Goal: Check status: Check status

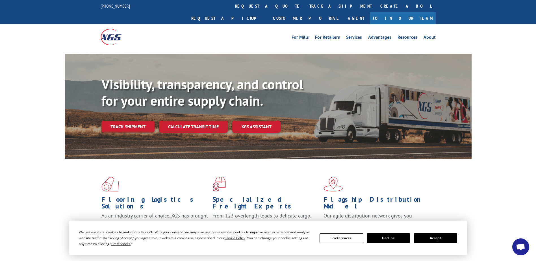
click at [118, 121] on link "Track shipment" at bounding box center [127, 127] width 53 height 12
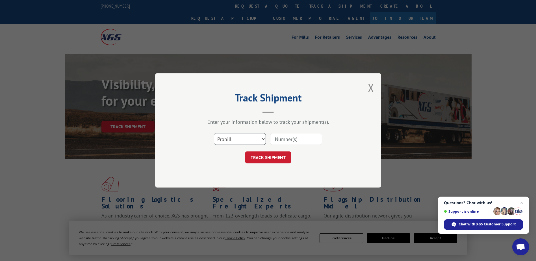
click at [252, 137] on select "Select category... Probill BOL PO" at bounding box center [240, 139] width 52 height 12
click at [214, 133] on select "Select category... Probill BOL PO" at bounding box center [240, 139] width 52 height 12
click at [245, 138] on select "Select category... Probill BOL PO" at bounding box center [240, 139] width 52 height 12
select select "probill"
click at [214, 133] on select "Select category... Probill BOL PO" at bounding box center [240, 139] width 52 height 12
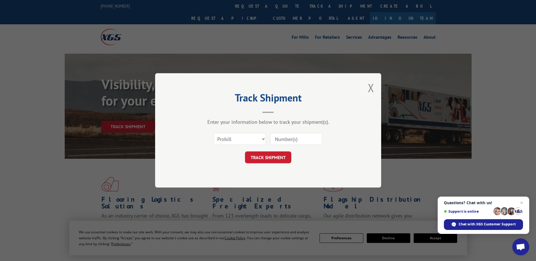
click at [288, 136] on input at bounding box center [296, 139] width 52 height 12
type input "17604921"
click at [281, 156] on button "TRACK SHIPMENT" at bounding box center [268, 158] width 46 height 12
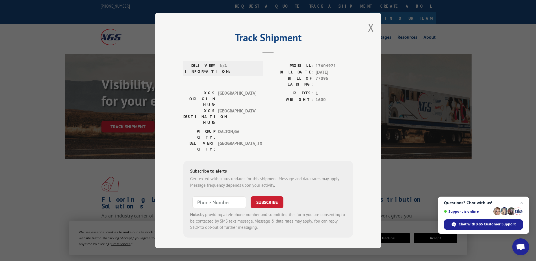
click at [274, 129] on div "PICKUP CITY: [GEOGRAPHIC_DATA] , [GEOGRAPHIC_DATA]: [GEOGRAPHIC_DATA] , [GEOGRA…" at bounding box center [267, 142] width 169 height 27
click at [253, 108] on span "[GEOGRAPHIC_DATA]" at bounding box center [237, 117] width 38 height 18
click at [240, 108] on span "[GEOGRAPHIC_DATA]" at bounding box center [237, 117] width 38 height 18
click at [238, 108] on span "[GEOGRAPHIC_DATA]" at bounding box center [237, 117] width 38 height 18
click at [241, 108] on span "[GEOGRAPHIC_DATA]" at bounding box center [237, 117] width 38 height 18
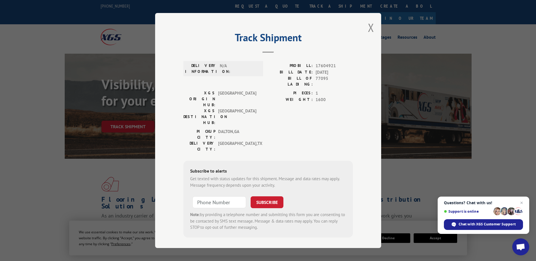
click at [240, 108] on span "[GEOGRAPHIC_DATA]" at bounding box center [237, 117] width 38 height 18
click at [238, 108] on span "[GEOGRAPHIC_DATA]" at bounding box center [237, 117] width 38 height 18
drag, startPoint x: 237, startPoint y: 96, endPoint x: 217, endPoint y: 96, distance: 20.1
click at [217, 108] on div "XGS DESTINATION HUB: [GEOGRAPHIC_DATA]" at bounding box center [221, 117] width 76 height 18
drag, startPoint x: 217, startPoint y: 96, endPoint x: 248, endPoint y: 99, distance: 30.6
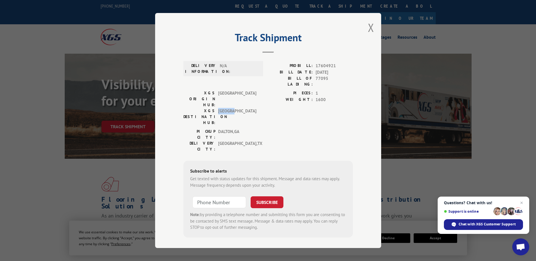
click at [248, 108] on span "[GEOGRAPHIC_DATA]" at bounding box center [237, 117] width 38 height 18
drag, startPoint x: 241, startPoint y: 98, endPoint x: 219, endPoint y: 99, distance: 22.9
click at [219, 108] on span "[GEOGRAPHIC_DATA]" at bounding box center [237, 117] width 38 height 18
click at [332, 129] on div "PICKUP CITY: [GEOGRAPHIC_DATA] , [GEOGRAPHIC_DATA]: [GEOGRAPHIC_DATA] , [GEOGRA…" at bounding box center [267, 142] width 169 height 27
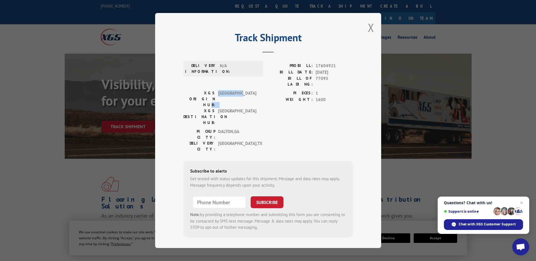
drag, startPoint x: 245, startPoint y: 90, endPoint x: 212, endPoint y: 90, distance: 33.0
click at [212, 90] on div "XGS ORIGIN HUB: [GEOGRAPHIC_DATA]" at bounding box center [221, 99] width 76 height 18
drag, startPoint x: 212, startPoint y: 90, endPoint x: 219, endPoint y: 99, distance: 12.3
click at [219, 108] on span "[GEOGRAPHIC_DATA]" at bounding box center [237, 117] width 38 height 18
drag, startPoint x: 225, startPoint y: 62, endPoint x: 239, endPoint y: 82, distance: 23.8
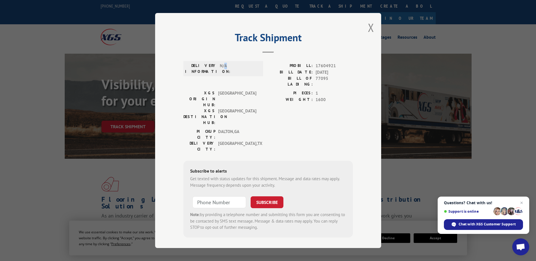
click at [239, 82] on div "DELIVERY INFORMATION: N/A PROBILL: 17604921 BILL DATE: [DATE] BILL OF LADING: 7…" at bounding box center [267, 147] width 169 height 179
drag, startPoint x: 239, startPoint y: 82, endPoint x: 254, endPoint y: 108, distance: 30.6
click at [254, 129] on span "[GEOGRAPHIC_DATA] , [GEOGRAPHIC_DATA]" at bounding box center [237, 135] width 38 height 12
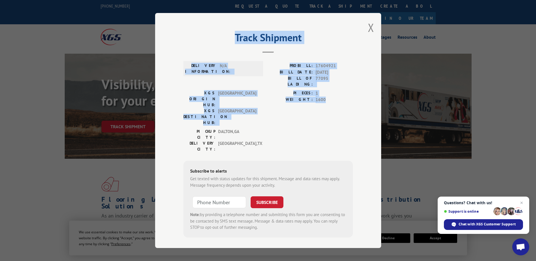
drag, startPoint x: 317, startPoint y: 55, endPoint x: 326, endPoint y: 101, distance: 46.0
click at [326, 101] on div "Track Shipment DELIVERY INFORMATION: N/A PROBILL: 17604921 BILL DATE: [DATE] BI…" at bounding box center [268, 130] width 226 height 235
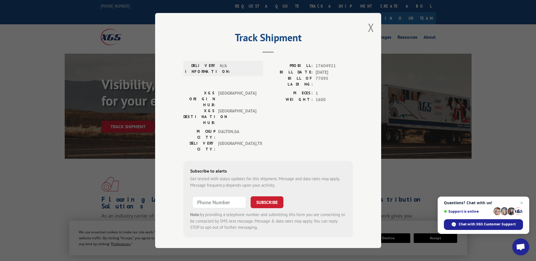
drag, startPoint x: 326, startPoint y: 101, endPoint x: 327, endPoint y: 111, distance: 10.2
click at [327, 129] on div "PICKUP CITY: [GEOGRAPHIC_DATA] , [GEOGRAPHIC_DATA]: [GEOGRAPHIC_DATA] , [GEOGRA…" at bounding box center [267, 142] width 169 height 27
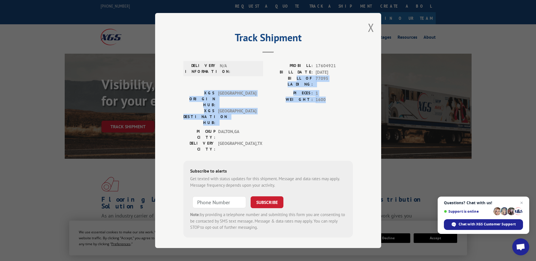
drag, startPoint x: 336, startPoint y: 99, endPoint x: 288, endPoint y: 84, distance: 49.4
click at [288, 84] on div "DELIVERY INFORMATION: N/A PROBILL: 17604921 BILL DATE: [DATE] BILL OF LADING: 7…" at bounding box center [267, 147] width 169 height 179
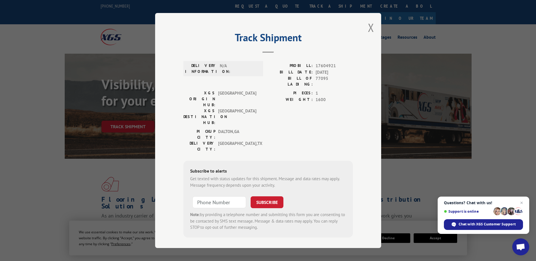
drag, startPoint x: 288, startPoint y: 84, endPoint x: 287, endPoint y: 124, distance: 40.1
click at [287, 124] on div "DELIVERY INFORMATION: N/A PROBILL: 17604921 BILL DATE: [DATE] BILL OF LADING: 7…" at bounding box center [267, 147] width 169 height 179
click at [370, 32] on button "Close modal" at bounding box center [371, 27] width 6 height 15
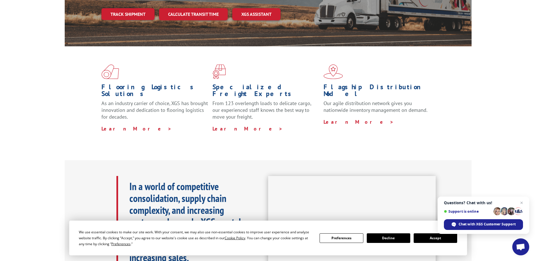
scroll to position [113, 0]
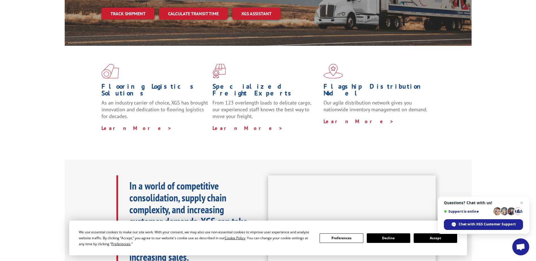
click at [444, 237] on button "Accept" at bounding box center [434, 238] width 43 height 10
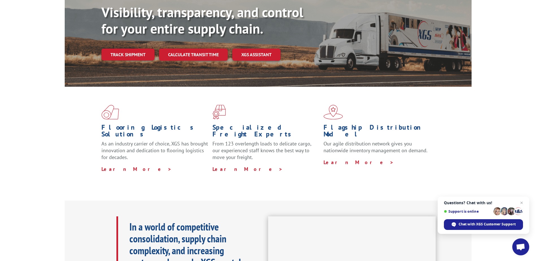
scroll to position [56, 0]
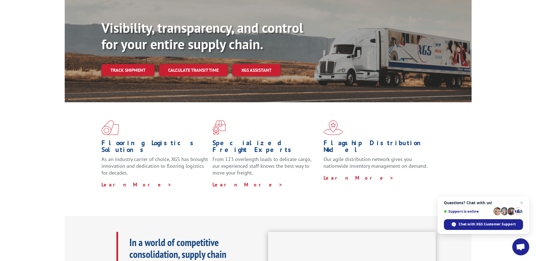
click at [36, 112] on div "Flooring Logistics Solutions As an industry carrier of choice, XGS has brought …" at bounding box center [268, 159] width 536 height 114
click at [78, 171] on div "Flooring Logistics Solutions As an industry carrier of choice, XGS has brought …" at bounding box center [268, 154] width 407 height 104
click at [199, 108] on div "Flooring Logistics Solutions As an industry carrier of choice, XGS has brought …" at bounding box center [268, 154] width 407 height 104
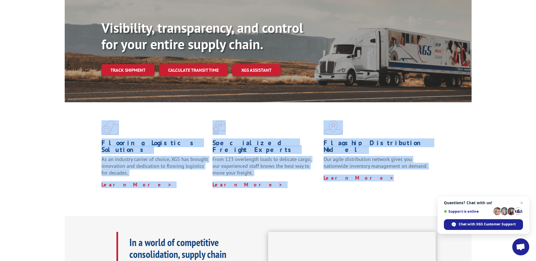
drag, startPoint x: 201, startPoint y: 99, endPoint x: 433, endPoint y: 172, distance: 243.8
click at [433, 172] on div "Flooring Logistics Solutions As an industry carrier of choice, XGS has brought …" at bounding box center [268, 154] width 407 height 104
drag, startPoint x: 433, startPoint y: 172, endPoint x: 458, endPoint y: 173, distance: 24.9
click at [458, 173] on div "Flooring Logistics Solutions As an industry carrier of choice, XGS has brought …" at bounding box center [268, 154] width 407 height 104
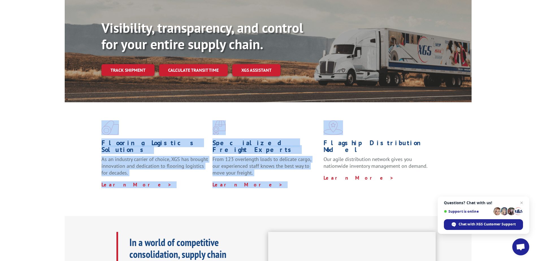
drag, startPoint x: 448, startPoint y: 99, endPoint x: 50, endPoint y: 105, distance: 398.3
click at [50, 105] on div "Flooring Logistics Solutions As an industry carrier of choice, XGS has brought …" at bounding box center [268, 159] width 536 height 114
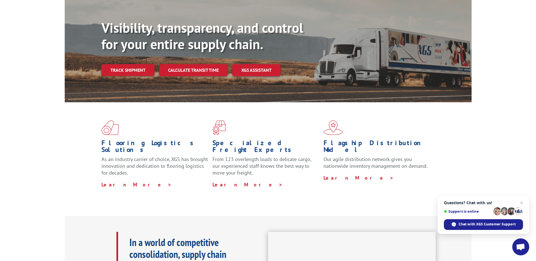
click at [65, 102] on div "Flooring Logistics Solutions As an industry carrier of choice, XGS has brought …" at bounding box center [268, 154] width 407 height 104
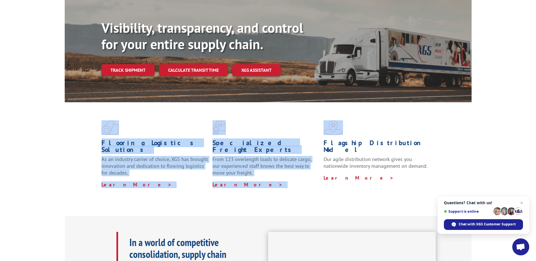
drag, startPoint x: 65, startPoint y: 91, endPoint x: 471, endPoint y: 92, distance: 406.4
click at [471, 102] on div "Flooring Logistics Solutions As an industry carrier of choice, XGS has brought …" at bounding box center [268, 159] width 536 height 114
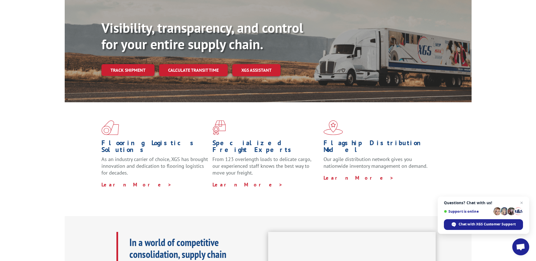
click at [471, 102] on div "Flooring Logistics Solutions As an industry carrier of choice, XGS has brought …" at bounding box center [268, 159] width 536 height 114
drag, startPoint x: 471, startPoint y: 92, endPoint x: 381, endPoint y: 101, distance: 91.2
click at [381, 102] on div "Flooring Logistics Solutions As an industry carrier of choice, XGS has brought …" at bounding box center [268, 159] width 536 height 114
click at [381, 102] on div "Flooring Logistics Solutions As an industry carrier of choice, XGS has brought …" at bounding box center [268, 154] width 407 height 104
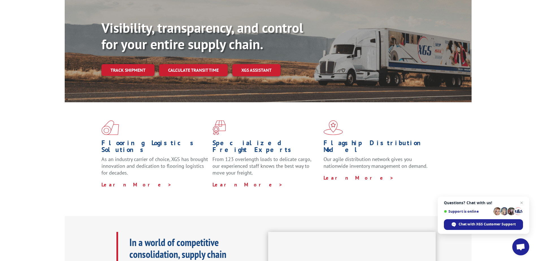
click at [412, 120] on span at bounding box center [378, 127] width 111 height 15
click at [471, 102] on div "Flooring Logistics Solutions As an industry carrier of choice, XGS has brought …" at bounding box center [268, 154] width 407 height 104
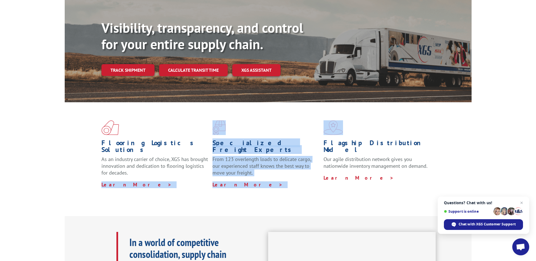
drag, startPoint x: 471, startPoint y: 91, endPoint x: 50, endPoint y: 173, distance: 428.9
click at [50, 173] on div "Flooring Logistics Solutions As an industry carrier of choice, XGS has brought …" at bounding box center [268, 159] width 536 height 114
drag, startPoint x: 50, startPoint y: 173, endPoint x: 54, endPoint y: 178, distance: 6.2
click at [54, 178] on div "Flooring Logistics Solutions As an industry carrier of choice, XGS has brought …" at bounding box center [268, 159] width 536 height 114
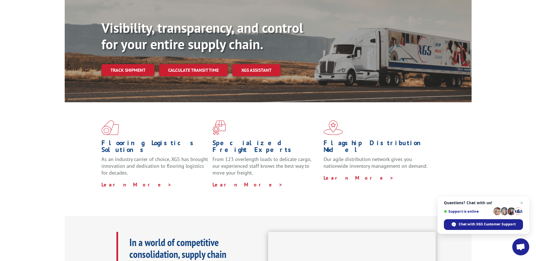
click at [66, 102] on div "Flooring Logistics Solutions As an industry carrier of choice, XGS has brought …" at bounding box center [268, 154] width 407 height 104
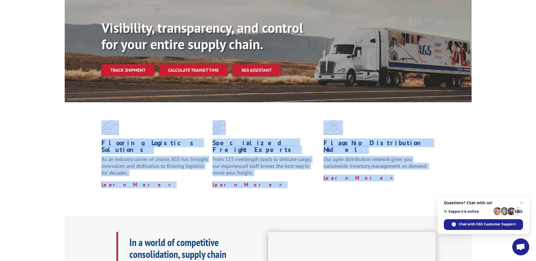
drag, startPoint x: 65, startPoint y: 91, endPoint x: 472, endPoint y: 165, distance: 413.9
click at [472, 165] on div "Flooring Logistics Solutions As an industry carrier of choice, XGS has brought …" at bounding box center [268, 159] width 536 height 114
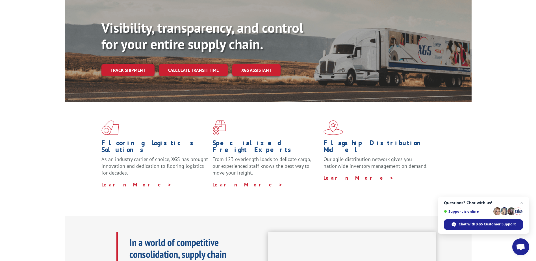
click at [471, 166] on div "Flooring Logistics Solutions As an industry carrier of choice, XGS has brought …" at bounding box center [268, 154] width 407 height 104
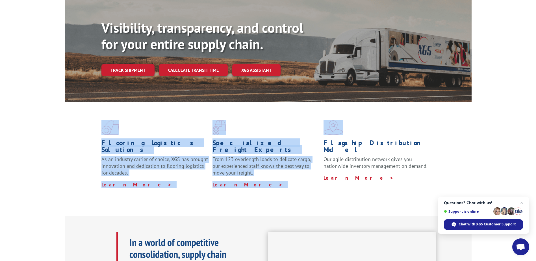
drag, startPoint x: 471, startPoint y: 91, endPoint x: 65, endPoint y: 93, distance: 406.1
click at [65, 102] on div "Flooring Logistics Solutions As an industry carrier of choice, XGS has brought …" at bounding box center [268, 159] width 536 height 114
click at [65, 102] on div "Flooring Logistics Solutions As an industry carrier of choice, XGS has brought …" at bounding box center [268, 154] width 407 height 104
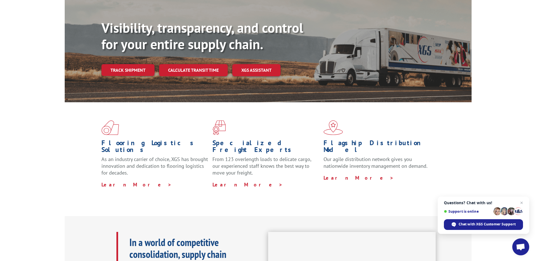
click at [65, 102] on div "Flooring Logistics Solutions As an industry carrier of choice, XGS has brought …" at bounding box center [268, 154] width 407 height 104
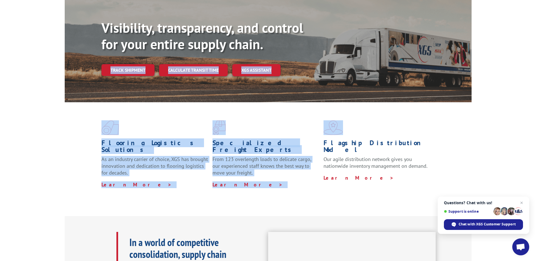
drag, startPoint x: 64, startPoint y: 90, endPoint x: 471, endPoint y: 93, distance: 406.7
click at [471, 102] on div "Flooring Logistics Solutions As an industry carrier of choice, XGS has brought …" at bounding box center [268, 154] width 407 height 104
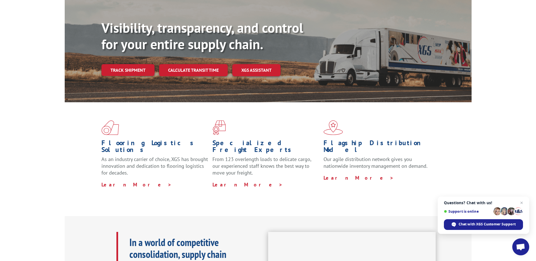
click at [471, 102] on div "Flooring Logistics Solutions As an industry carrier of choice, XGS has brought …" at bounding box center [268, 154] width 407 height 104
drag, startPoint x: 471, startPoint y: 93, endPoint x: 471, endPoint y: 90, distance: 3.1
click at [471, 90] on div "Visibility, transparency, and control for your entire supply chain. Track shipm…" at bounding box center [268, 55] width 407 height 116
click at [471, 102] on div "Flooring Logistics Solutions As an industry carrier of choice, XGS has brought …" at bounding box center [268, 159] width 536 height 114
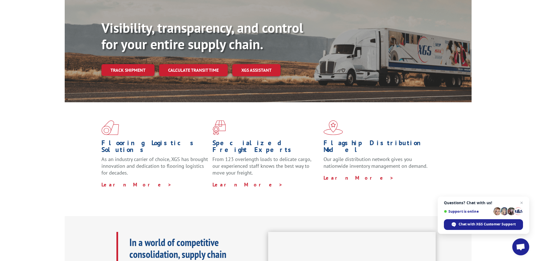
click at [471, 102] on div "Flooring Logistics Solutions As an industry carrier of choice, XGS has brought …" at bounding box center [268, 159] width 536 height 114
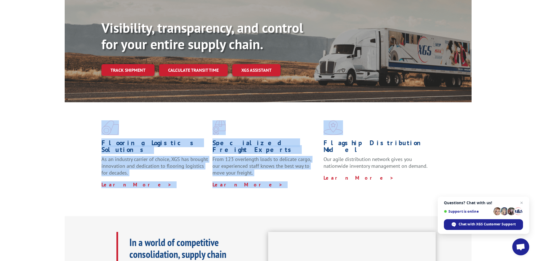
drag, startPoint x: 471, startPoint y: 90, endPoint x: 66, endPoint y: 97, distance: 405.6
click at [66, 102] on div "Flooring Logistics Solutions As an industry carrier of choice, XGS has brought …" at bounding box center [268, 159] width 536 height 114
click at [66, 102] on div "Flooring Logistics Solutions As an industry carrier of choice, XGS has brought …" at bounding box center [268, 154] width 407 height 104
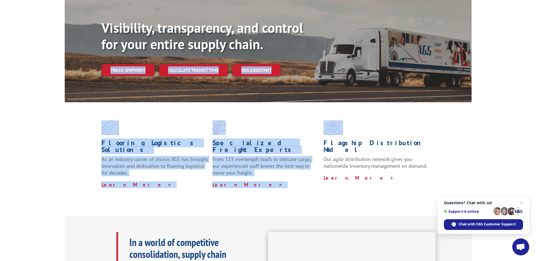
drag, startPoint x: 65, startPoint y: 90, endPoint x: 468, endPoint y: 97, distance: 402.8
click at [468, 102] on div "Flooring Logistics Solutions As an industry carrier of choice, XGS has brought …" at bounding box center [268, 154] width 407 height 104
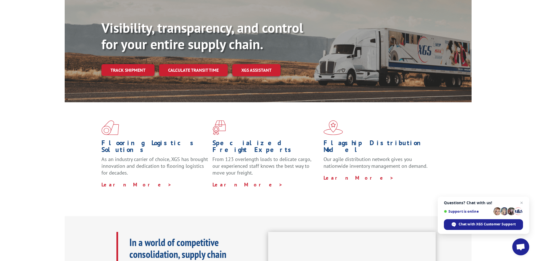
click at [456, 115] on div "Flooring Logistics Solutions As an industry carrier of choice, XGS has brought …" at bounding box center [268, 154] width 407 height 104
click at [241, 104] on div "Flooring Logistics Solutions As an industry carrier of choice, XGS has brought …" at bounding box center [268, 154] width 407 height 104
click at [163, 102] on div "Flooring Logistics Solutions As an industry carrier of choice, XGS has brought …" at bounding box center [268, 154] width 407 height 104
click at [128, 102] on div "Flooring Logistics Solutions As an industry carrier of choice, XGS has brought …" at bounding box center [268, 154] width 407 height 104
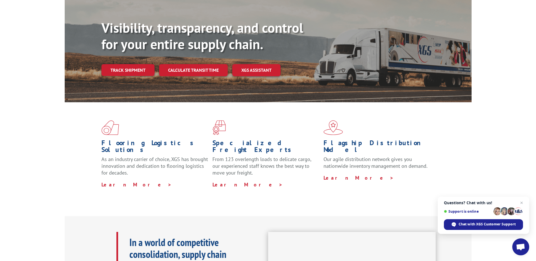
click at [106, 102] on div "Flooring Logistics Solutions As an industry carrier of choice, XGS has brought …" at bounding box center [268, 154] width 407 height 104
click at [126, 102] on div "Flooring Logistics Solutions As an industry carrier of choice, XGS has brought …" at bounding box center [268, 154] width 407 height 104
click at [129, 120] on span at bounding box center [156, 127] width 111 height 15
click at [520, 203] on span "Close chat" at bounding box center [521, 202] width 7 height 7
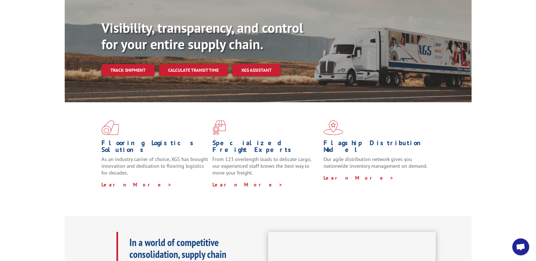
click at [465, 188] on div "Flooring Logistics Solutions As an industry carrier of choice, XGS has brought …" at bounding box center [268, 159] width 536 height 114
click at [225, 156] on p "From 123 overlength loads to delicate cargo, our experienced staff knows the be…" at bounding box center [265, 168] width 107 height 25
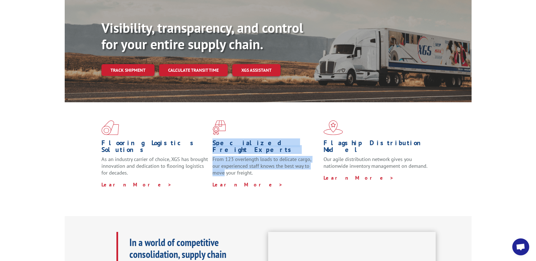
drag, startPoint x: 212, startPoint y: 129, endPoint x: 320, endPoint y: 150, distance: 109.3
click at [320, 150] on div "Specialized Freight Experts From 123 overlength loads to delicate cargo, our ex…" at bounding box center [267, 164] width 111 height 48
click at [318, 156] on p "From 123 overlength loads to delicate cargo, our experienced staff knows the be…" at bounding box center [265, 168] width 107 height 25
drag, startPoint x: 313, startPoint y: 148, endPoint x: 214, endPoint y: 130, distance: 100.7
click at [214, 140] on div "Specialized Freight Experts From 123 overlength loads to delicate cargo, our ex…" at bounding box center [265, 164] width 107 height 48
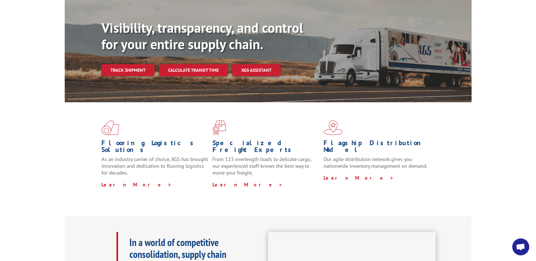
drag, startPoint x: 214, startPoint y: 130, endPoint x: 209, endPoint y: 130, distance: 4.5
click at [209, 140] on div "Flooring Logistics Solutions As an industry carrier of choice, XGS has brought …" at bounding box center [156, 164] width 111 height 48
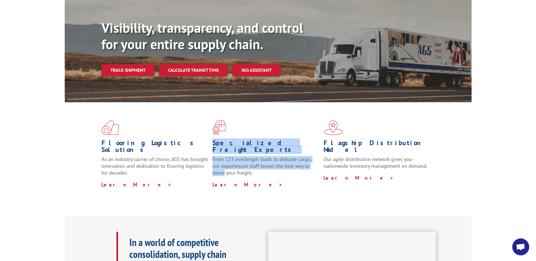
drag, startPoint x: 213, startPoint y: 130, endPoint x: 314, endPoint y: 148, distance: 102.8
click at [314, 148] on div "Specialized Freight Experts From 123 overlength loads to delicate cargo, our ex…" at bounding box center [265, 164] width 107 height 48
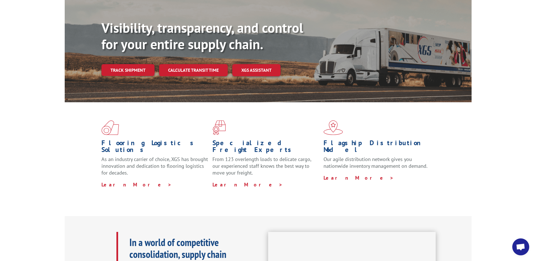
drag, startPoint x: 314, startPoint y: 148, endPoint x: 249, endPoint y: 151, distance: 64.7
click at [249, 156] on p "From 123 overlength loads to delicate cargo, our experienced staff knows the be…" at bounding box center [265, 168] width 107 height 25
drag, startPoint x: 241, startPoint y: 154, endPoint x: 214, endPoint y: 137, distance: 32.8
click at [214, 156] on p "From 123 overlength loads to delicate cargo, our experienced staff knows the be…" at bounding box center [265, 168] width 107 height 25
drag, startPoint x: 214, startPoint y: 137, endPoint x: 213, endPoint y: 131, distance: 6.0
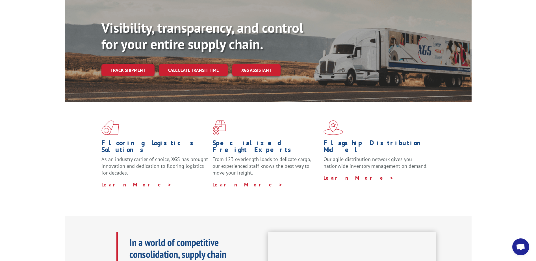
click at [213, 140] on h1 "Specialized Freight Experts" at bounding box center [265, 148] width 107 height 16
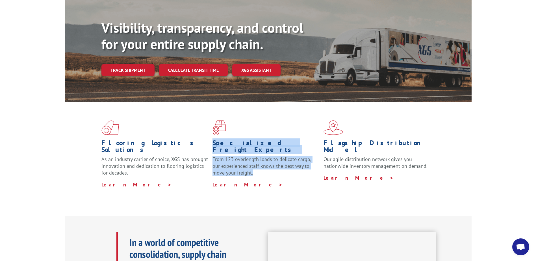
drag, startPoint x: 240, startPoint y: 140, endPoint x: 263, endPoint y: 151, distance: 25.4
click at [263, 151] on div "Specialized Freight Experts From 123 overlength loads to delicate cargo, our ex…" at bounding box center [265, 164] width 107 height 48
drag, startPoint x: 263, startPoint y: 151, endPoint x: 244, endPoint y: 154, distance: 18.5
click at [244, 156] on p "From 123 overlength loads to delicate cargo, our experienced staff knows the be…" at bounding box center [265, 168] width 107 height 25
drag, startPoint x: 240, startPoint y: 154, endPoint x: 212, endPoint y: 141, distance: 31.2
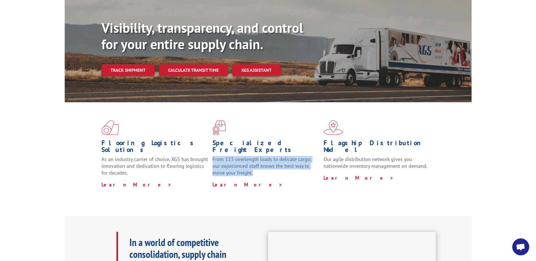
click at [212, 156] on p "From 123 overlength loads to delicate cargo, our experienced staff knows the be…" at bounding box center [265, 168] width 107 height 25
drag, startPoint x: 212, startPoint y: 141, endPoint x: 211, endPoint y: 131, distance: 9.7
click at [211, 140] on div "Flooring Logistics Solutions As an industry carrier of choice, XGS has brought …" at bounding box center [156, 164] width 111 height 48
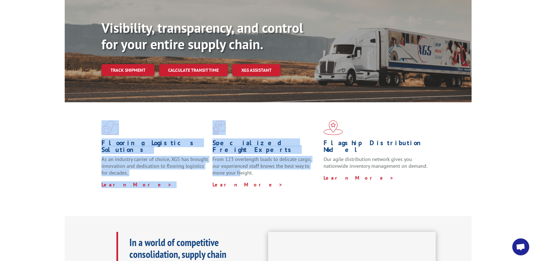
drag, startPoint x: 211, startPoint y: 109, endPoint x: 226, endPoint y: 157, distance: 50.4
click at [226, 157] on div "Flooring Logistics Solutions As an industry carrier of choice, XGS has brought …" at bounding box center [268, 154] width 407 height 104
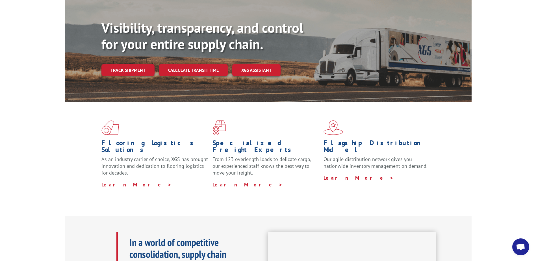
drag, startPoint x: 226, startPoint y: 157, endPoint x: 245, endPoint y: 161, distance: 19.3
click at [245, 161] on p "From 123 overlength loads to delicate cargo, our experienced staff knows the be…" at bounding box center [265, 168] width 107 height 25
click at [480, 127] on div "Flooring Logistics Solutions As an industry carrier of choice, XGS has brought …" at bounding box center [268, 159] width 536 height 114
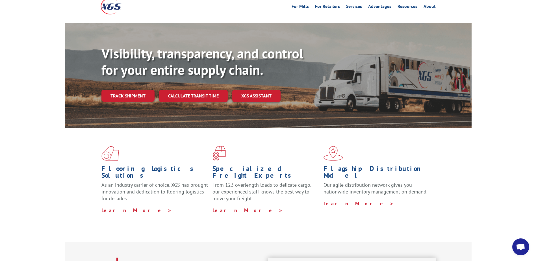
scroll to position [0, 0]
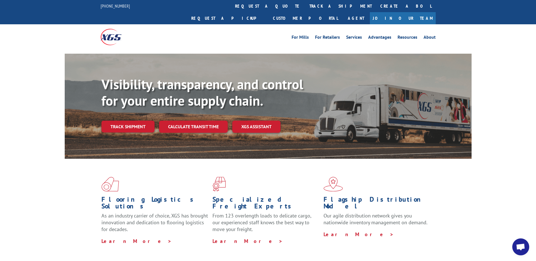
drag, startPoint x: 492, startPoint y: 129, endPoint x: 482, endPoint y: 159, distance: 32.0
click at [492, 128] on div "Visibility, transparency, and control for your entire supply chain. Track shipm…" at bounding box center [268, 112] width 536 height 116
